Goal: Information Seeking & Learning: Learn about a topic

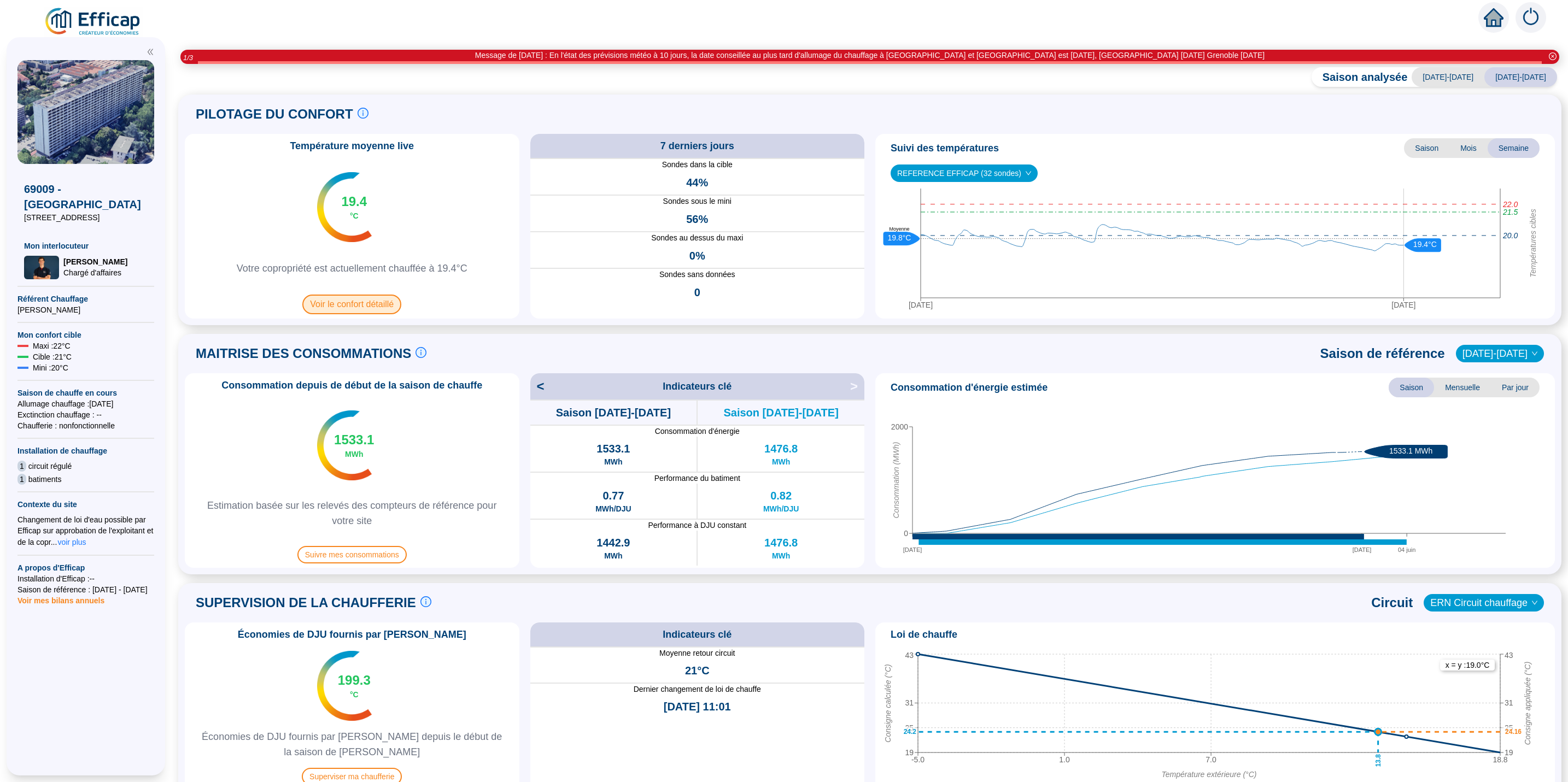
click at [373, 301] on span "Voir le confort détaillé" at bounding box center [352, 304] width 99 height 19
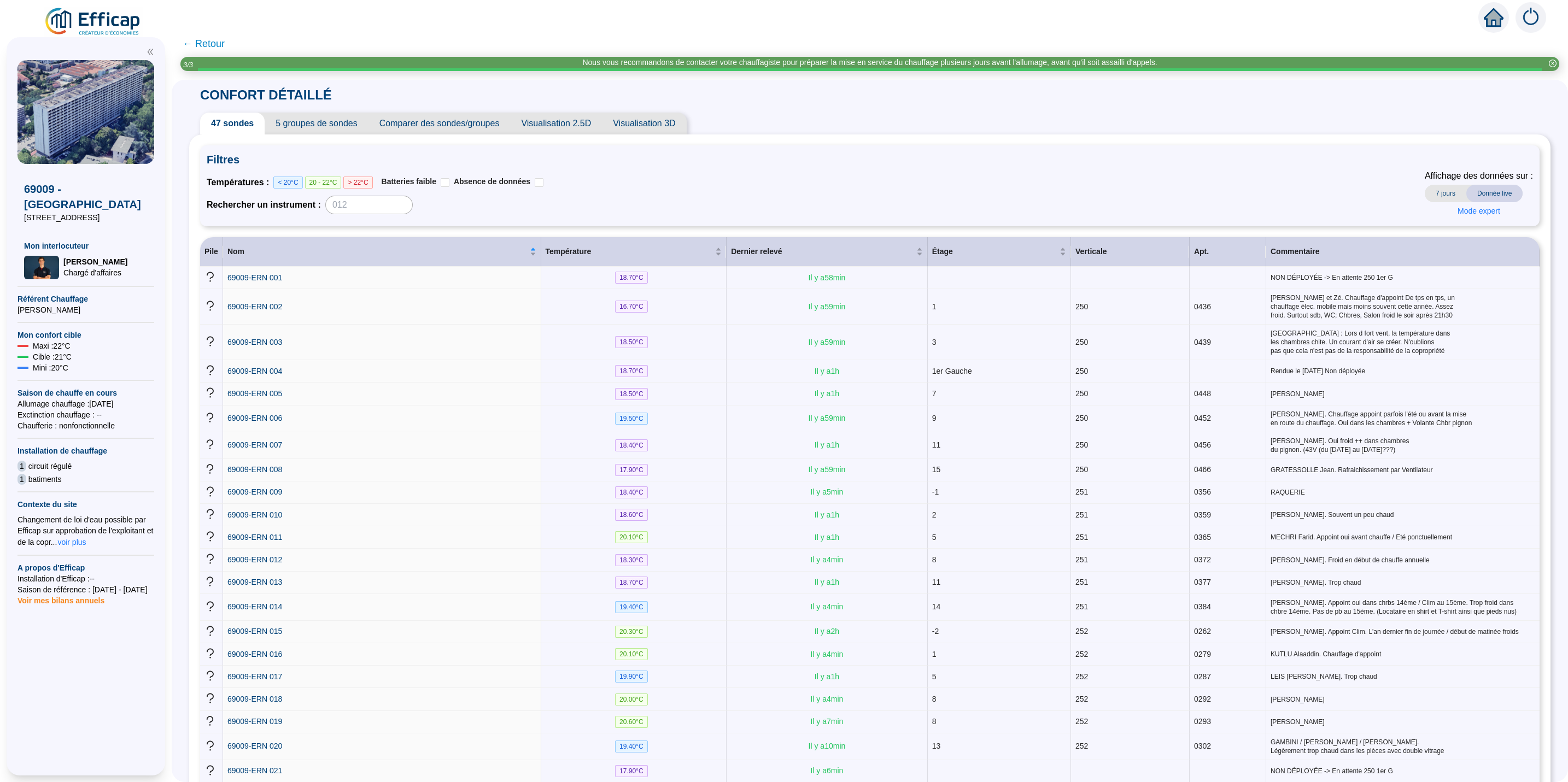
click at [550, 123] on span "Visualisation 2.5D" at bounding box center [556, 124] width 92 height 22
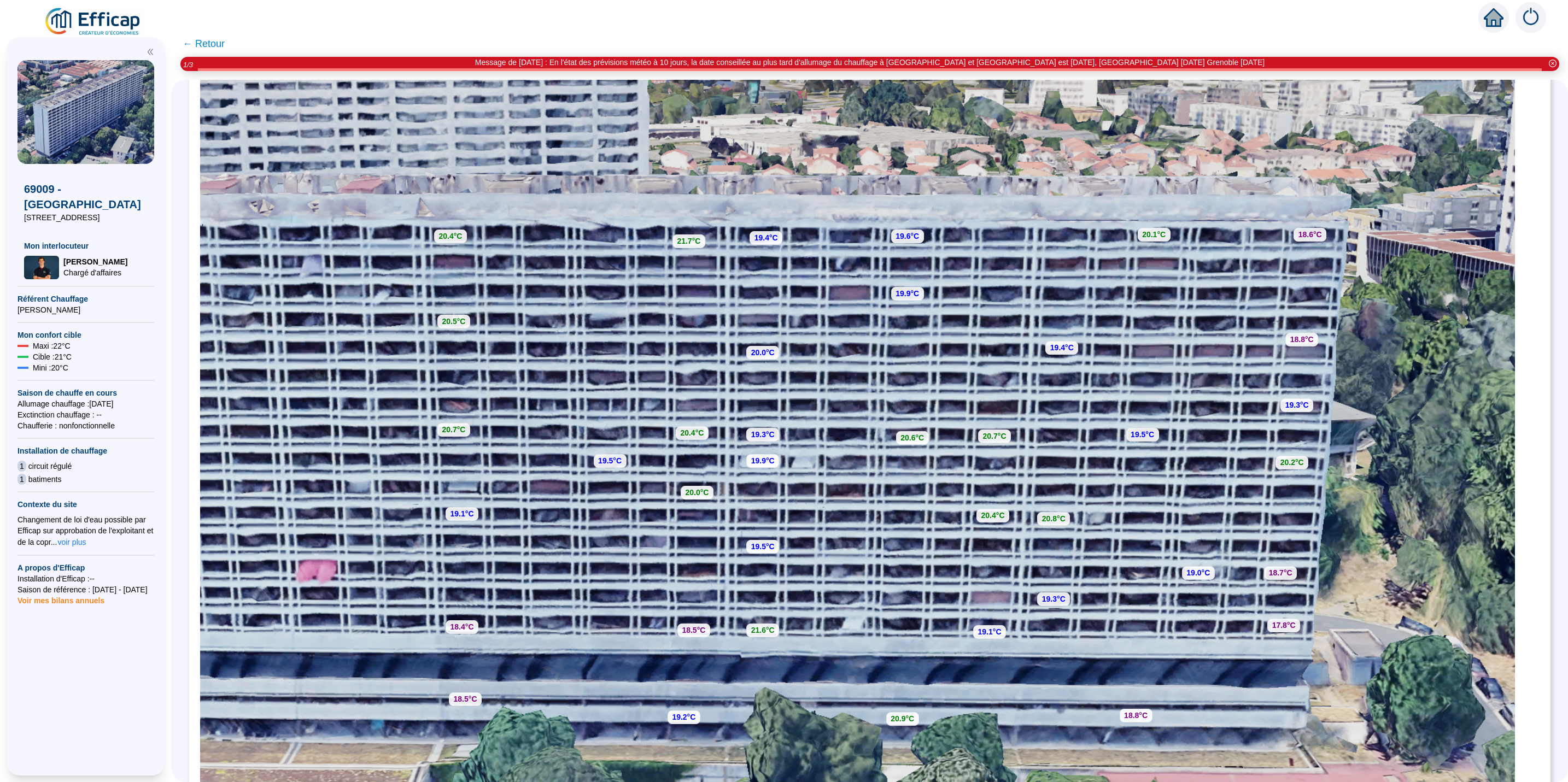
scroll to position [251, 0]
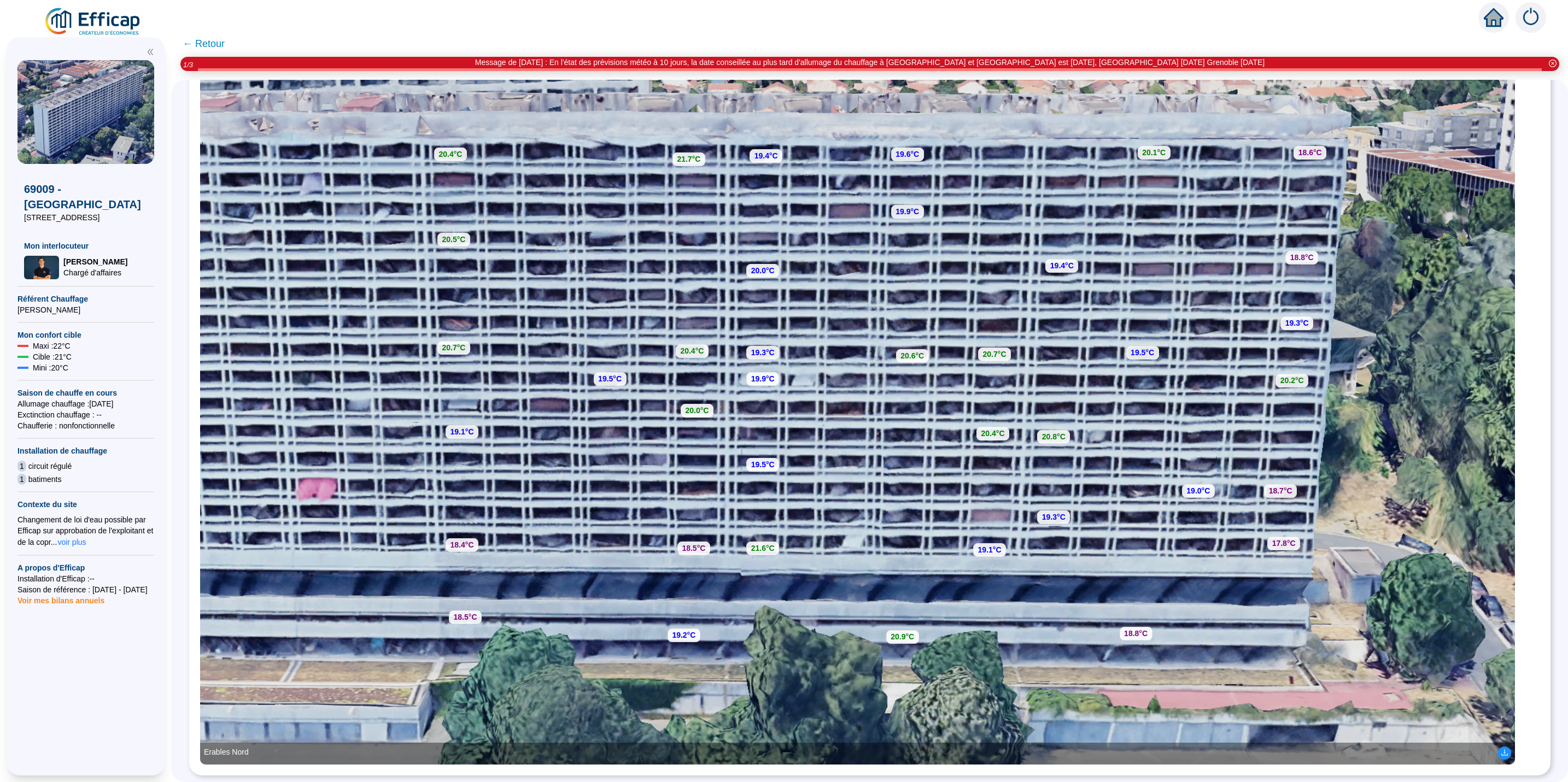
click at [217, 40] on span "← Retour" at bounding box center [203, 43] width 42 height 15
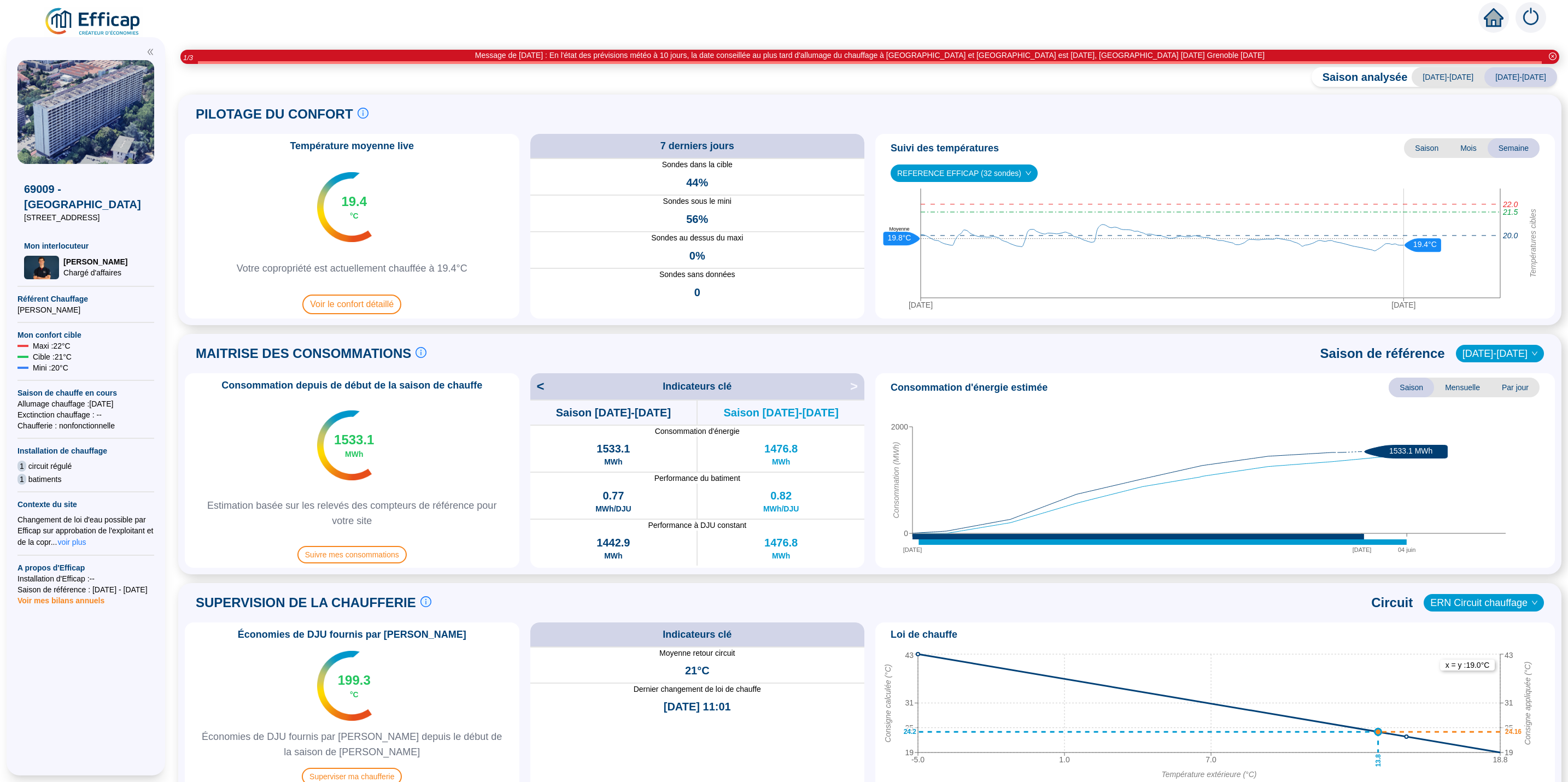
click at [386, 292] on div "Température moyenne live 19.4 °C Votre copropriété est actuellement chauffée à …" at bounding box center [352, 226] width 335 height 185
click at [373, 303] on span "Voir le confort détaillé" at bounding box center [352, 304] width 99 height 19
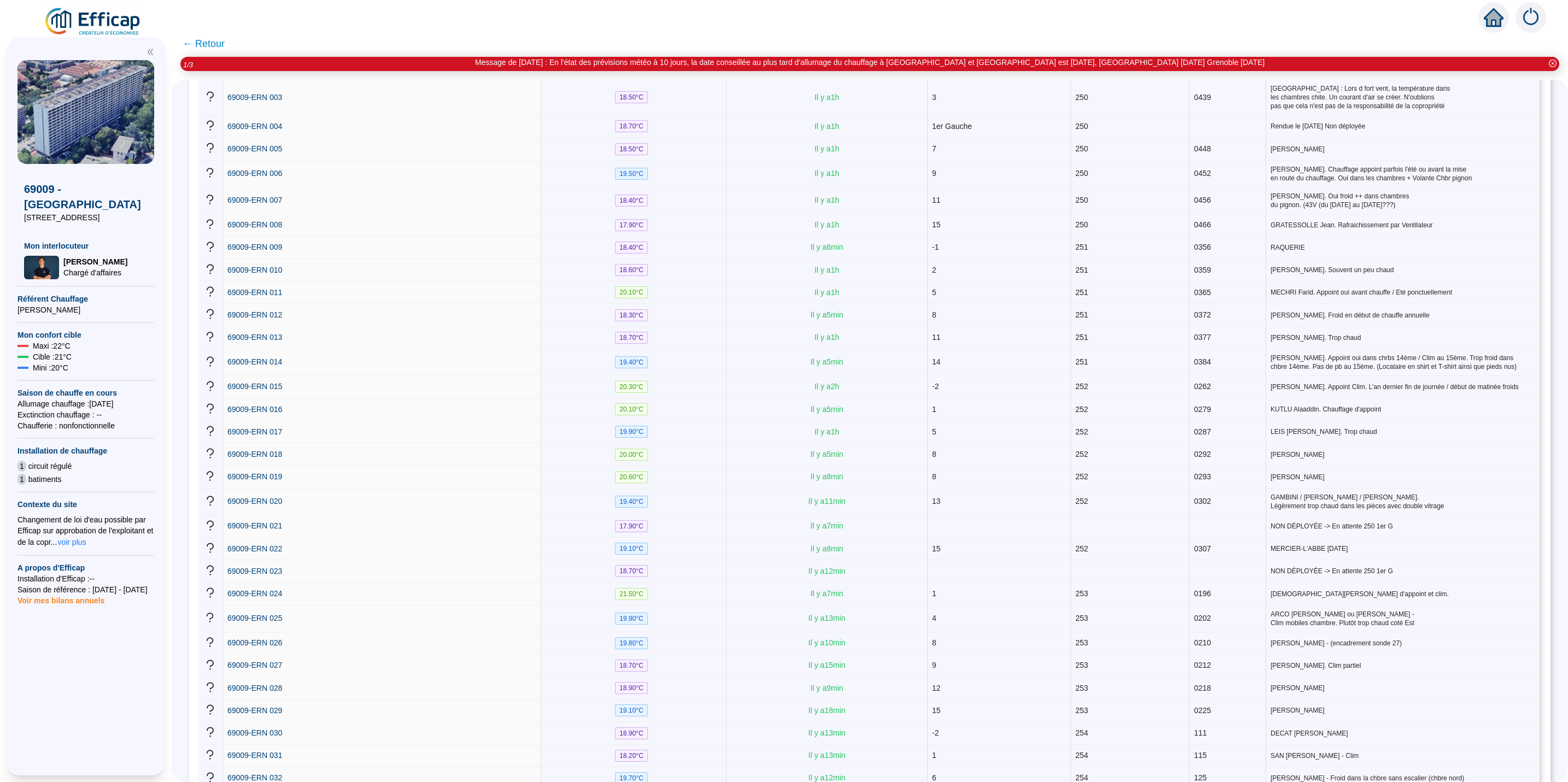
scroll to position [243, 0]
